Goal: Task Accomplishment & Management: Use online tool/utility

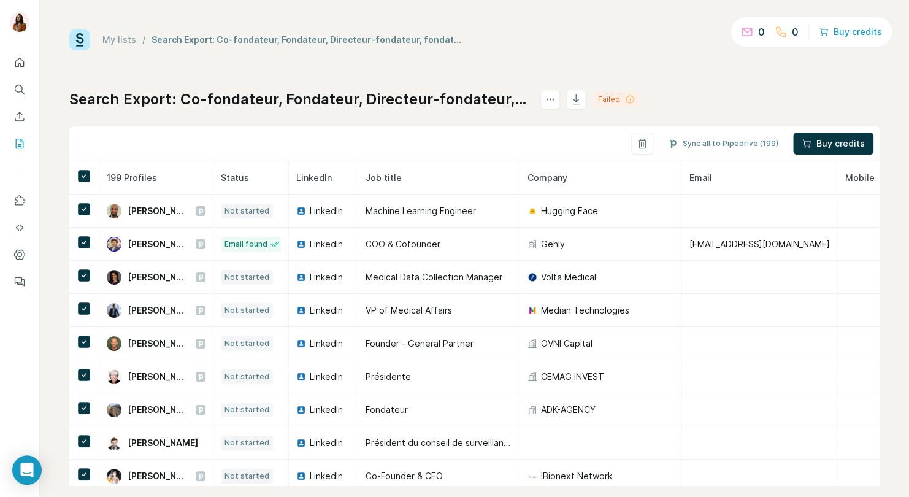
click at [634, 98] on icon at bounding box center [630, 99] width 8 height 8
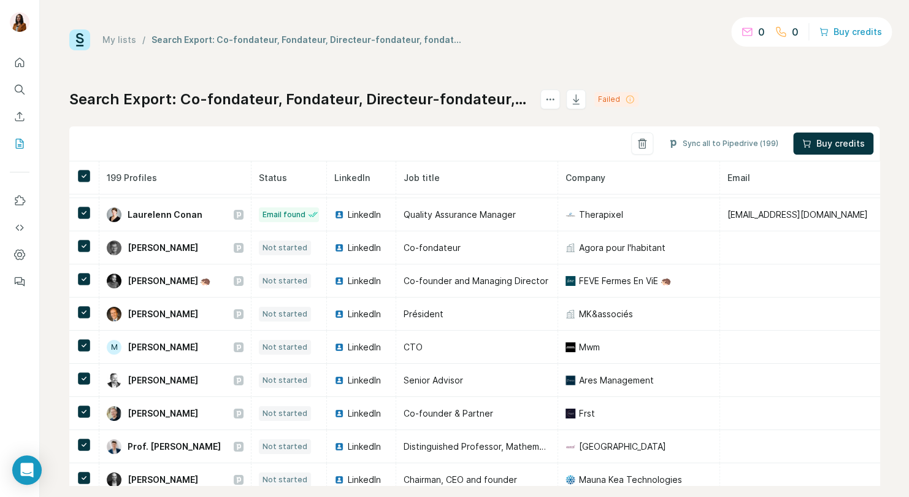
scroll to position [2346, 0]
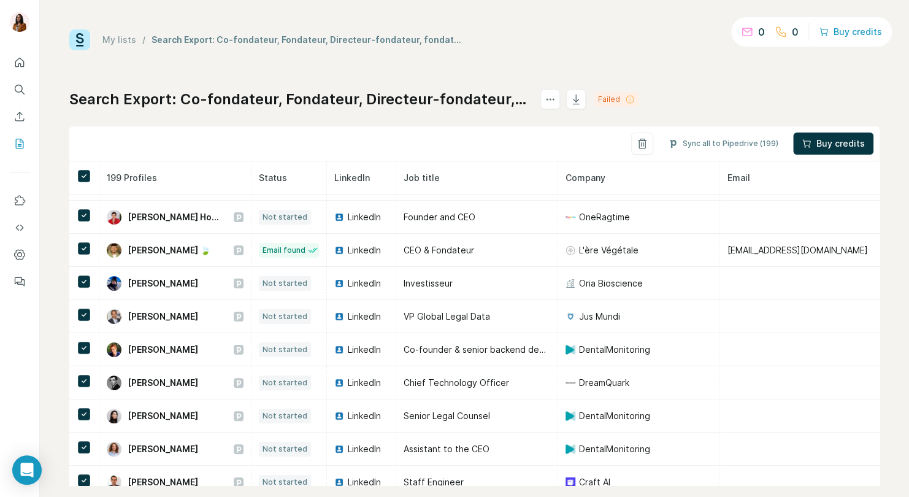
click at [483, 53] on div "My lists / Search Export: Co-fondateur, Fondateur, Directeur-fondateur, fondatr…" at bounding box center [474, 257] width 810 height 456
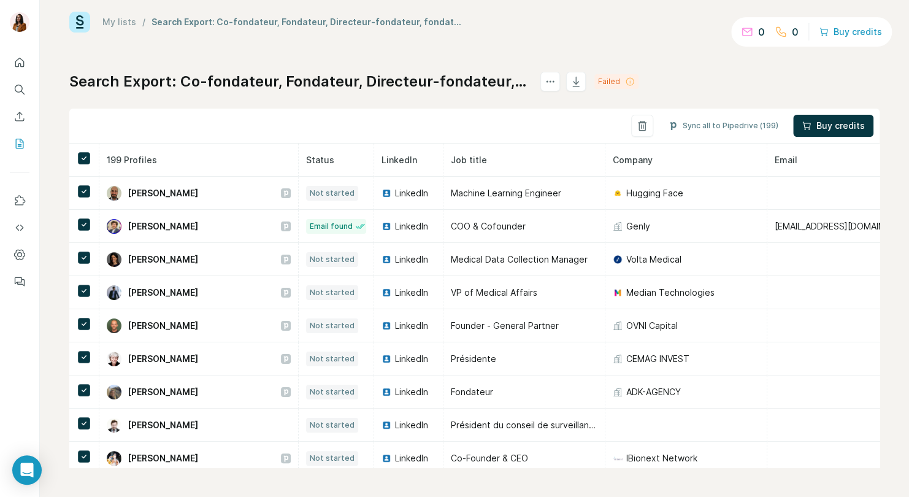
scroll to position [0, 0]
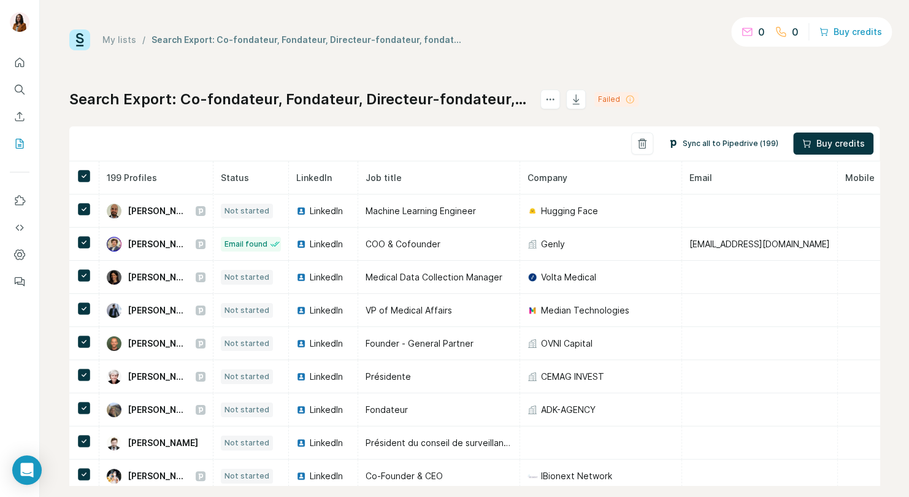
click at [716, 145] on button "Sync all to Pipedrive (199)" at bounding box center [723, 143] width 128 height 18
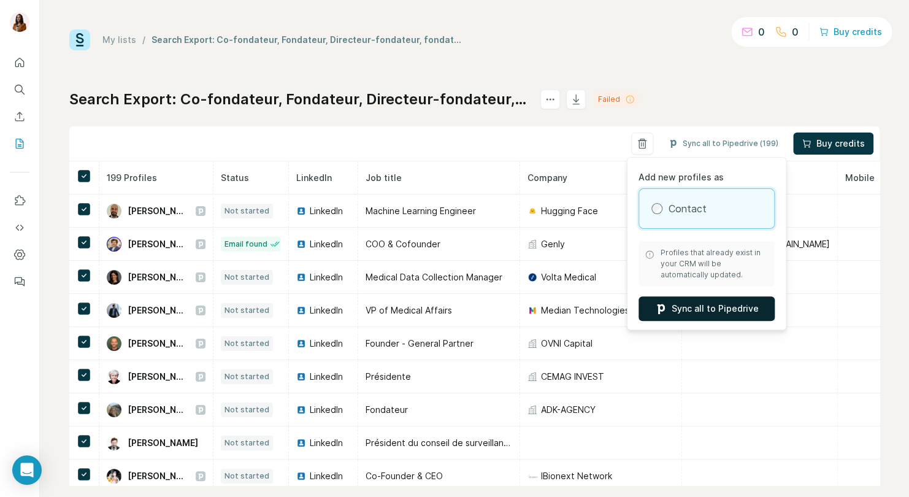
click at [704, 309] on button "Sync all to Pipedrive" at bounding box center [707, 308] width 136 height 25
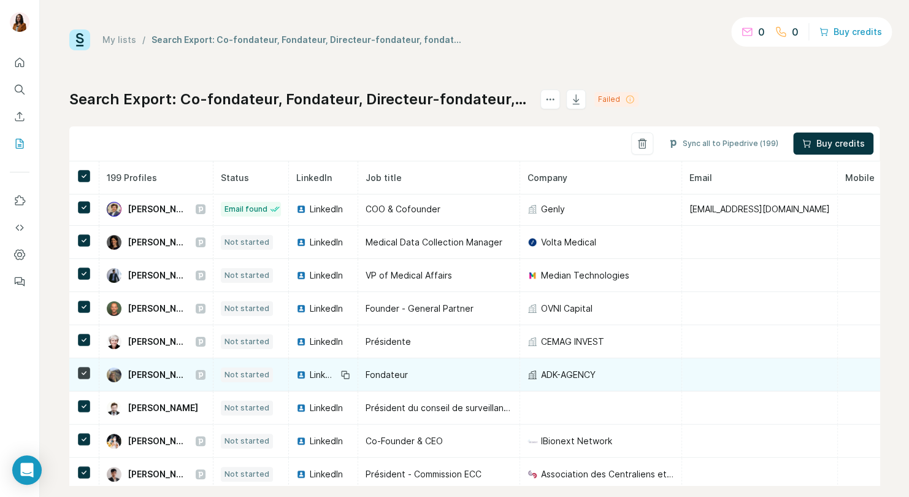
scroll to position [44, 0]
